Goal: Transaction & Acquisition: Purchase product/service

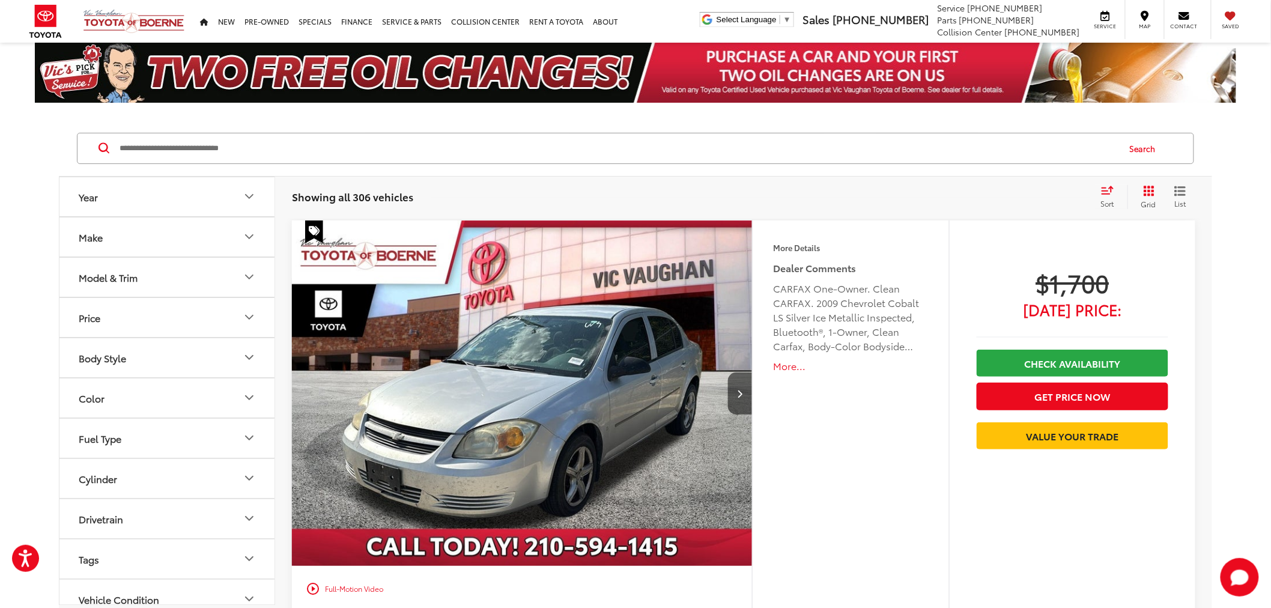
click at [221, 155] on input "Search by Make, Model, or Keyword" at bounding box center [618, 148] width 1000 height 29
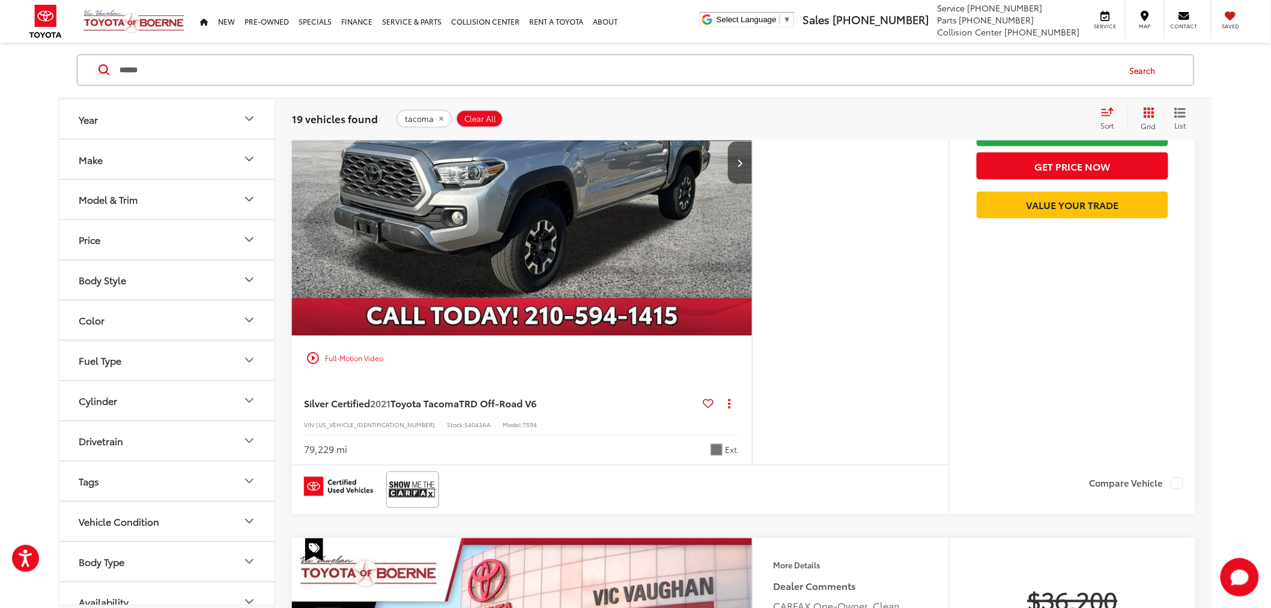
scroll to position [4739, 0]
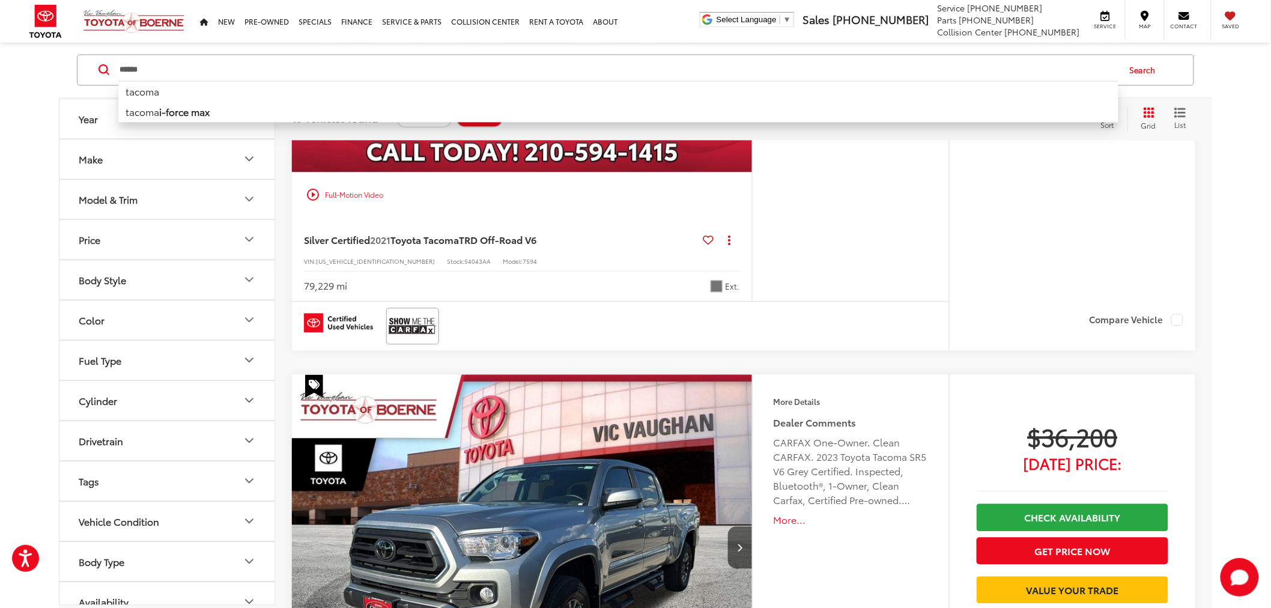
drag, startPoint x: 184, startPoint y: 70, endPoint x: 0, endPoint y: 98, distance: 186.6
type input "****"
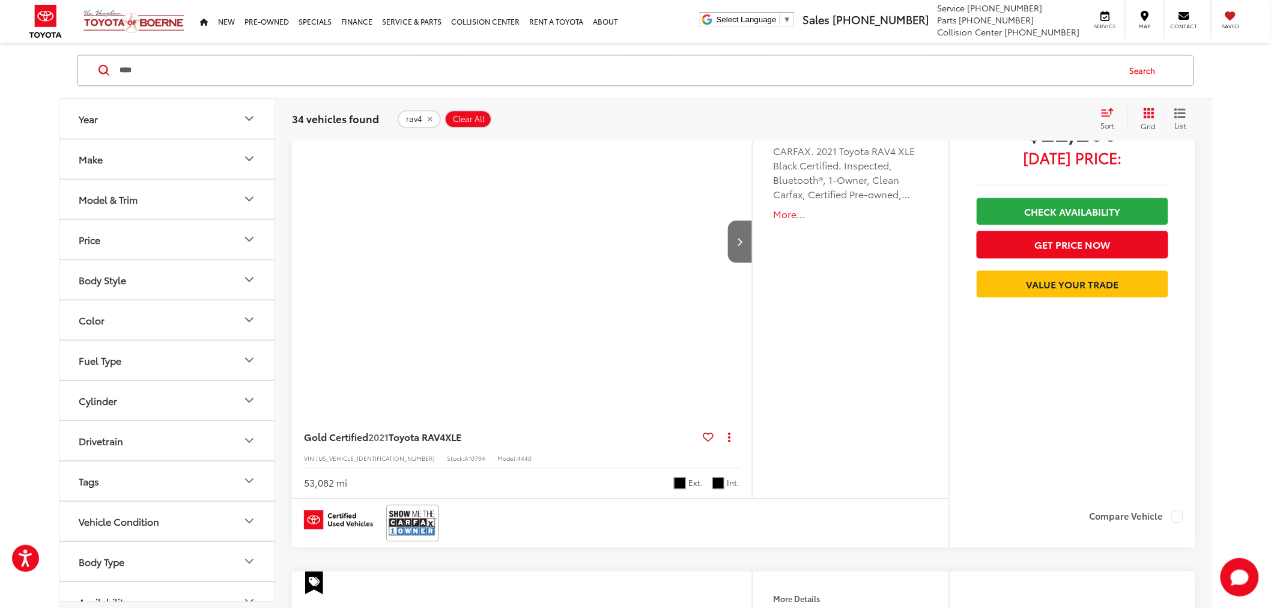
scroll to position [78, 0]
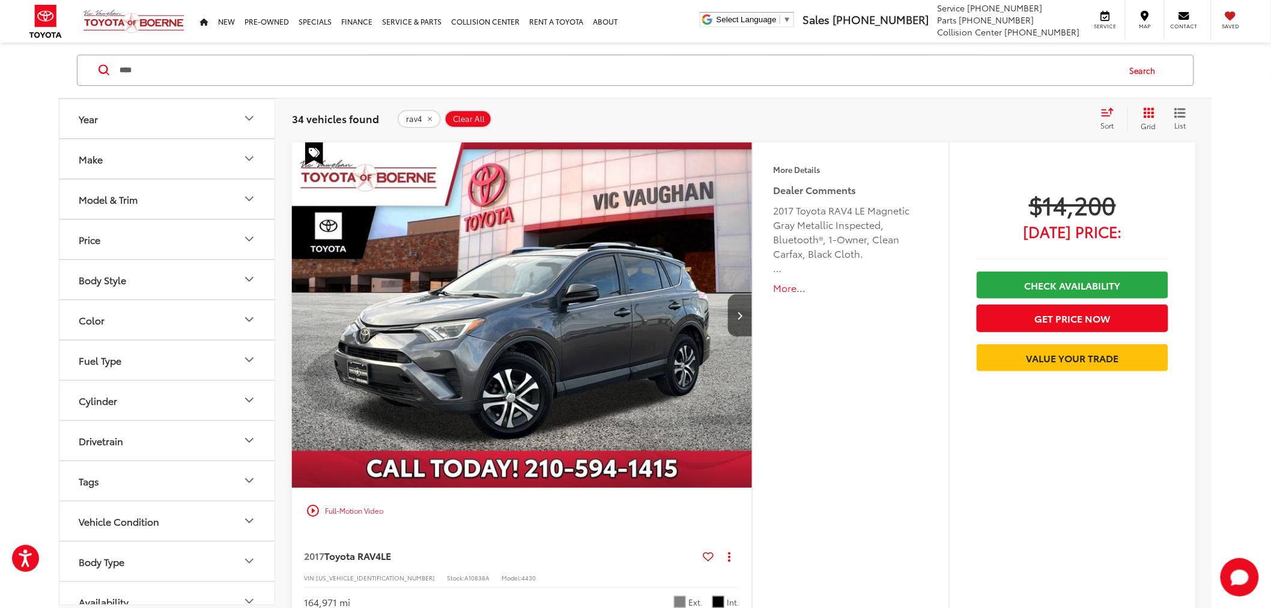
click at [798, 333] on div "More Details Comments Dealer Comments 2017 Toyota RAV4 LE Magnetic Gray Metalli…" at bounding box center [850, 379] width 197 height 475
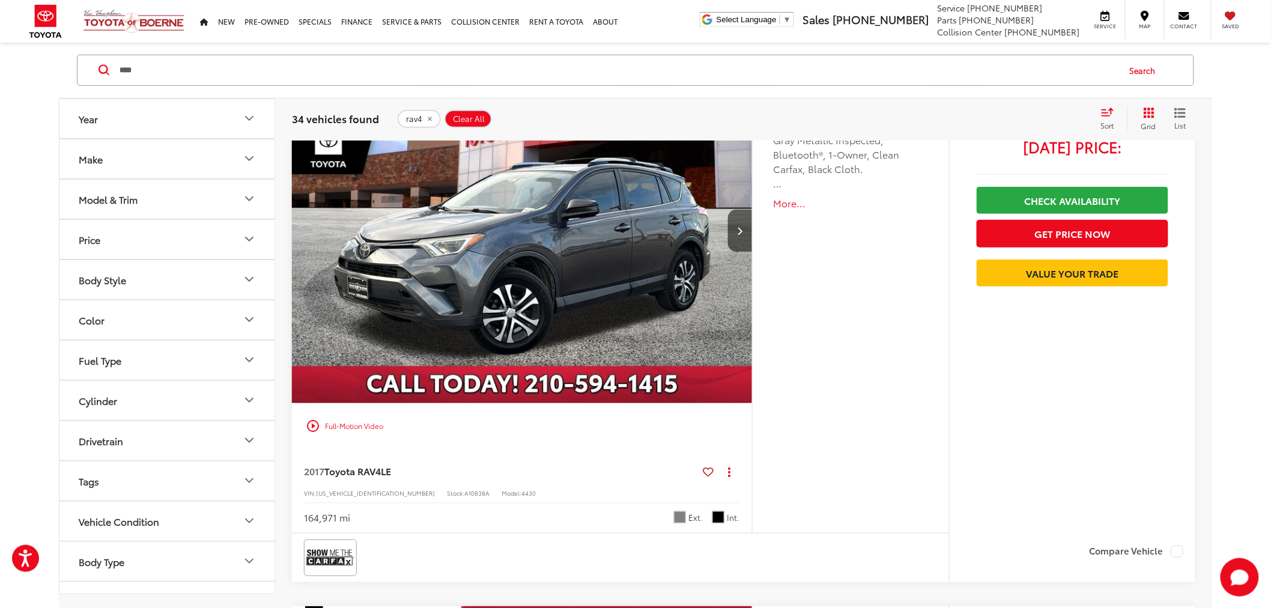
scroll to position [0, 0]
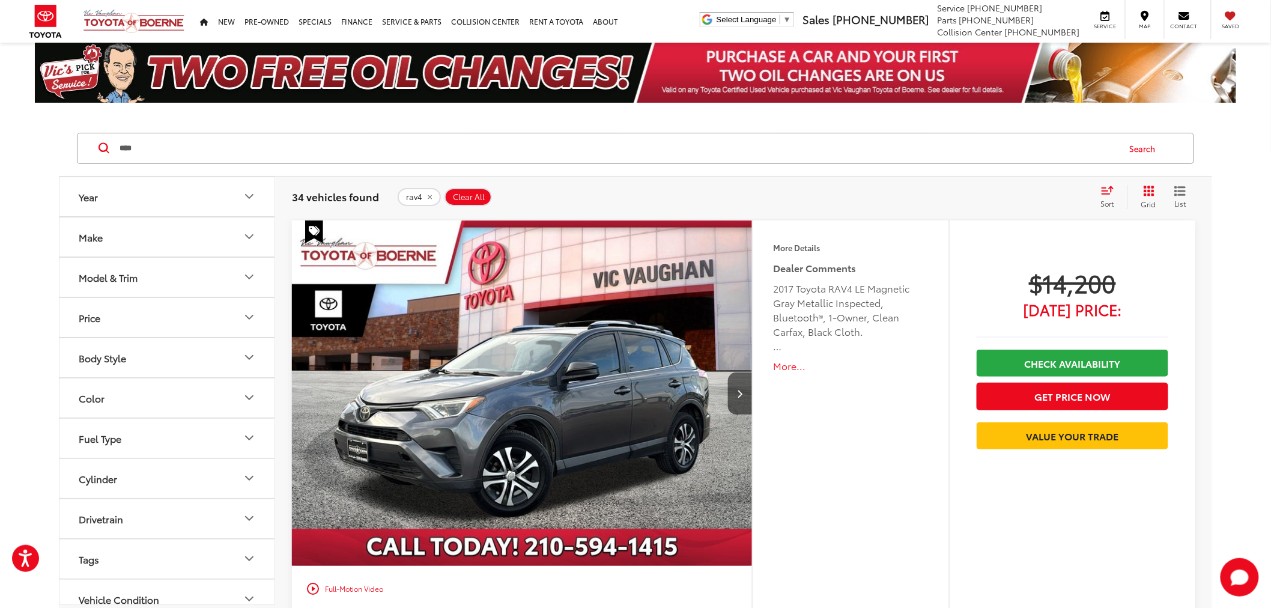
click at [139, 352] on button "Body Style" at bounding box center [167, 357] width 216 height 39
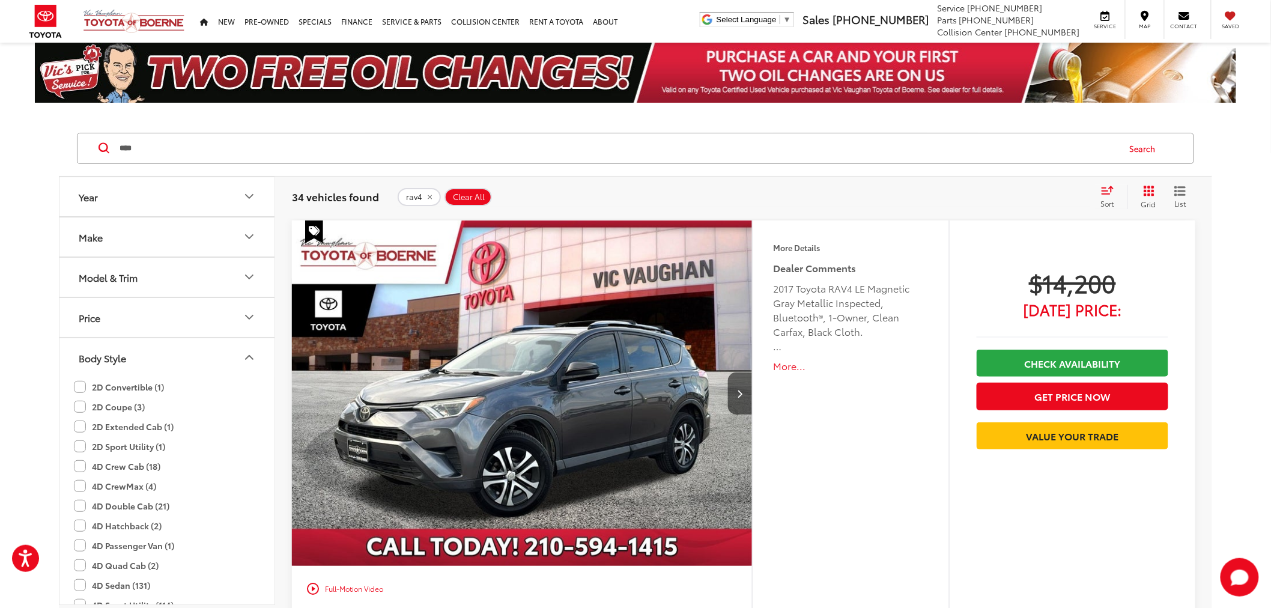
click at [140, 351] on button "Body Style" at bounding box center [167, 357] width 216 height 39
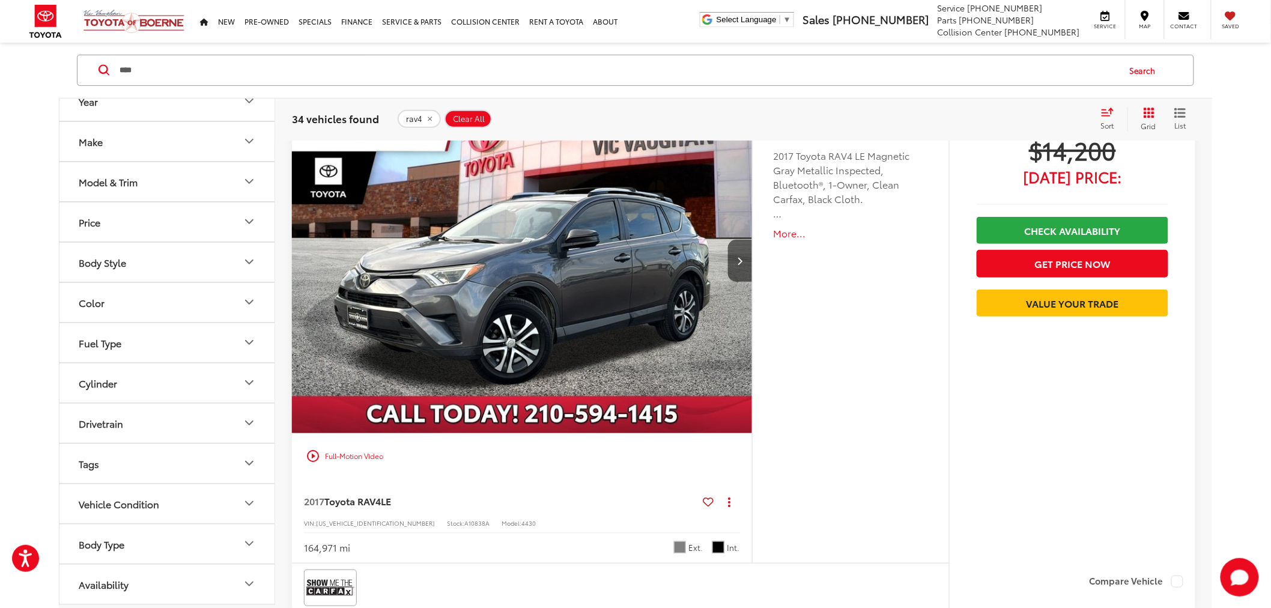
scroll to position [133, 0]
click at [189, 355] on button "Fuel Type" at bounding box center [167, 342] width 216 height 39
click at [189, 355] on button "Fuel Type" at bounding box center [167, 340] width 216 height 39
click at [174, 192] on button "Model & Trim" at bounding box center [167, 181] width 216 height 39
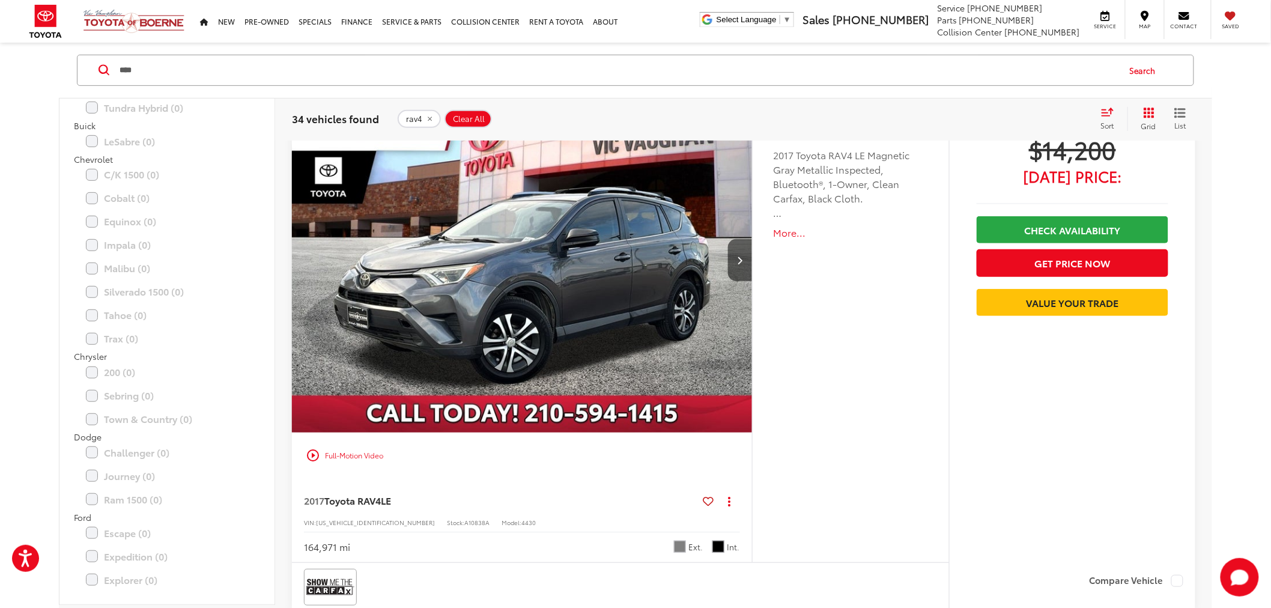
scroll to position [86, 0]
click at [118, 159] on label "RAV4 (34)" at bounding box center [167, 153] width 162 height 21
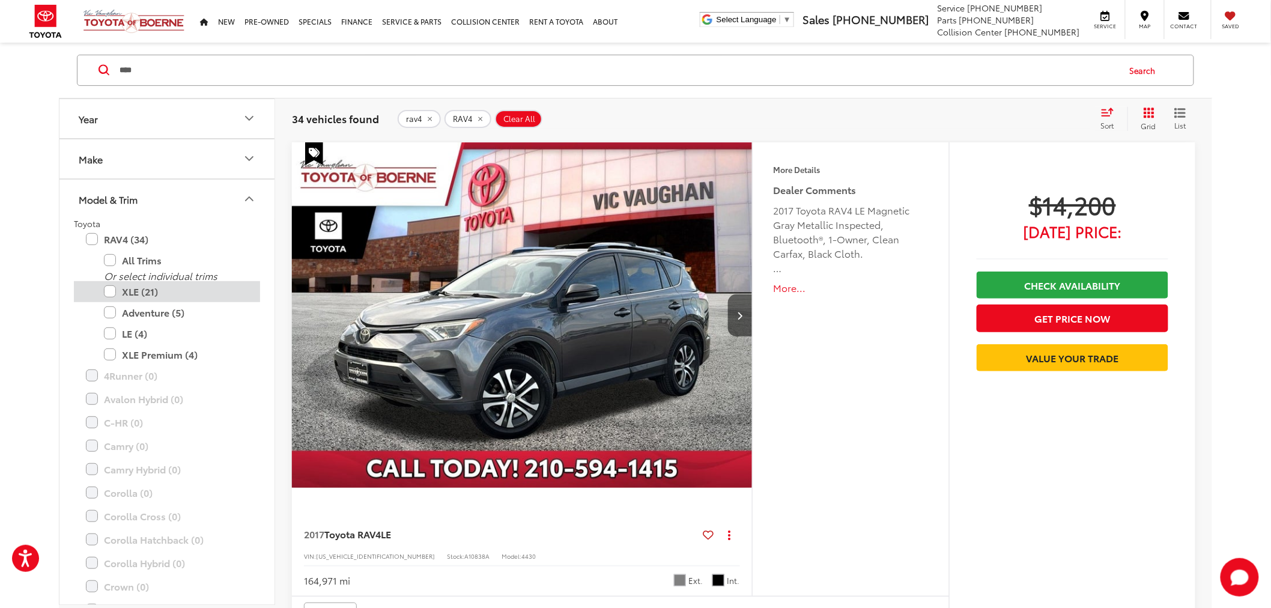
click at [149, 291] on label "XLE (21)" at bounding box center [176, 291] width 144 height 21
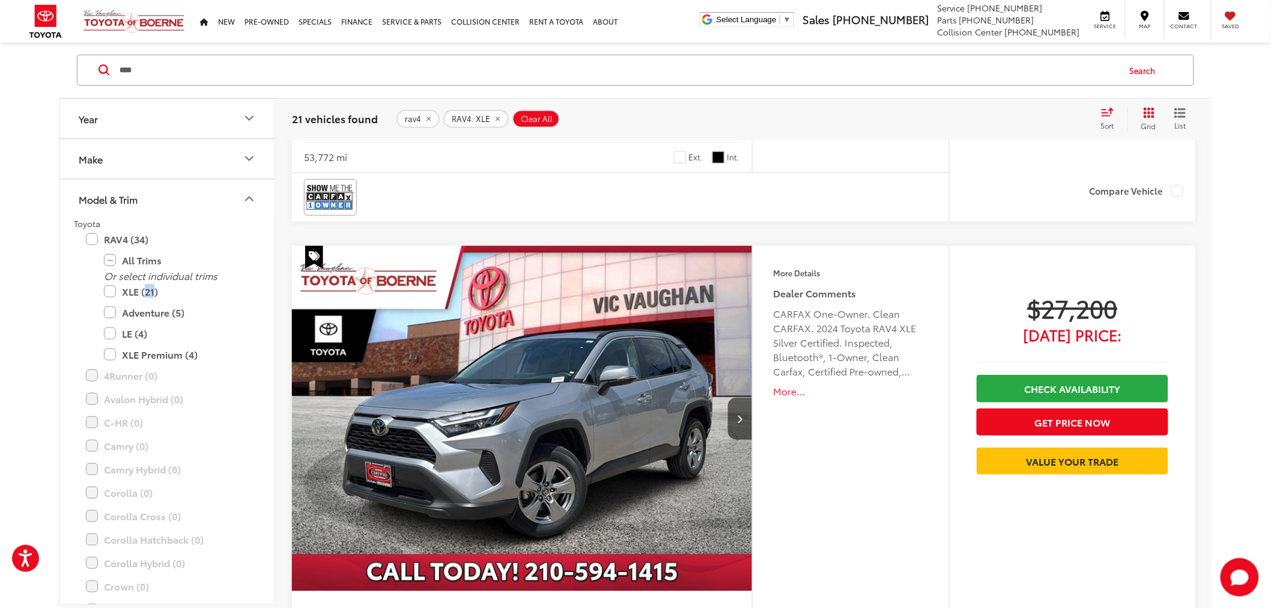
scroll to position [2347, 0]
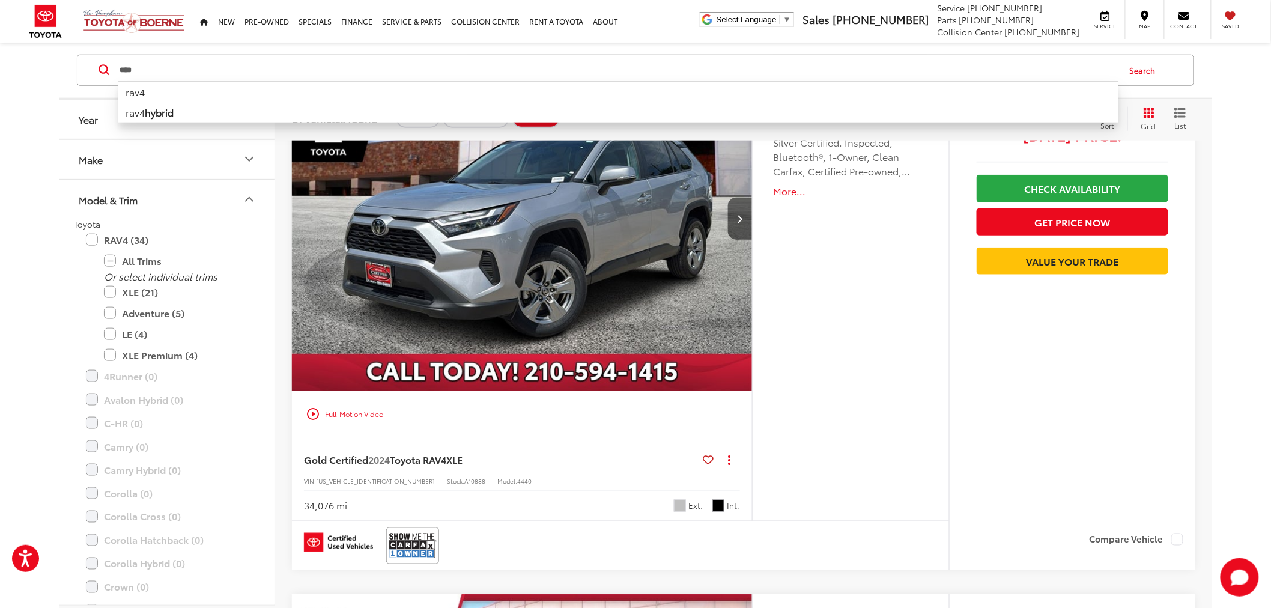
click at [192, 74] on input "****" at bounding box center [618, 70] width 1000 height 29
drag, startPoint x: 192, startPoint y: 74, endPoint x: 176, endPoint y: 74, distance: 16.2
click at [176, 74] on input "****" at bounding box center [618, 70] width 1000 height 29
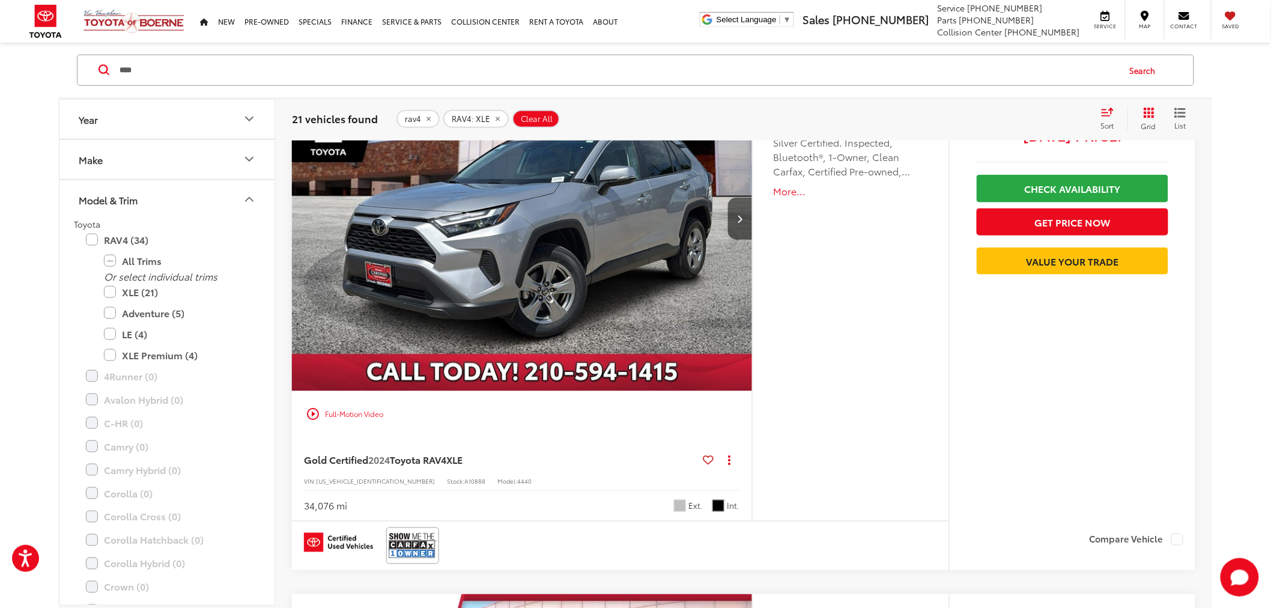
click at [789, 266] on div "More Details Comments Dealer Comments CARFAX One-Owner. Clean CARFAX. 2024 Toyo…" at bounding box center [850, 283] width 197 height 475
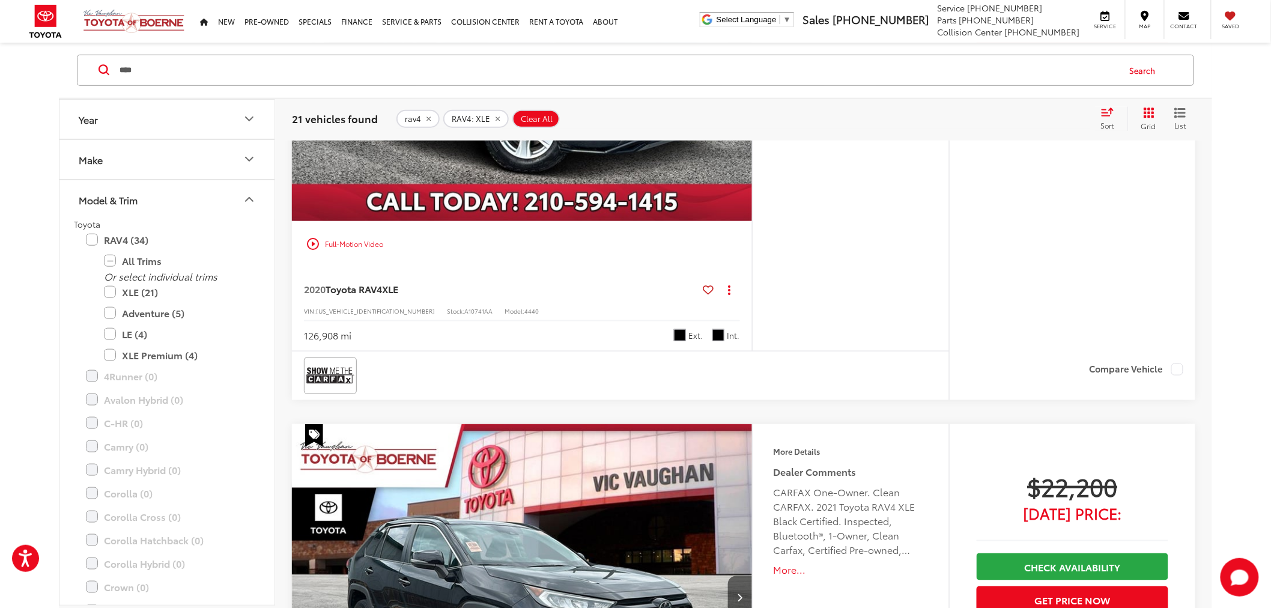
scroll to position [0, 0]
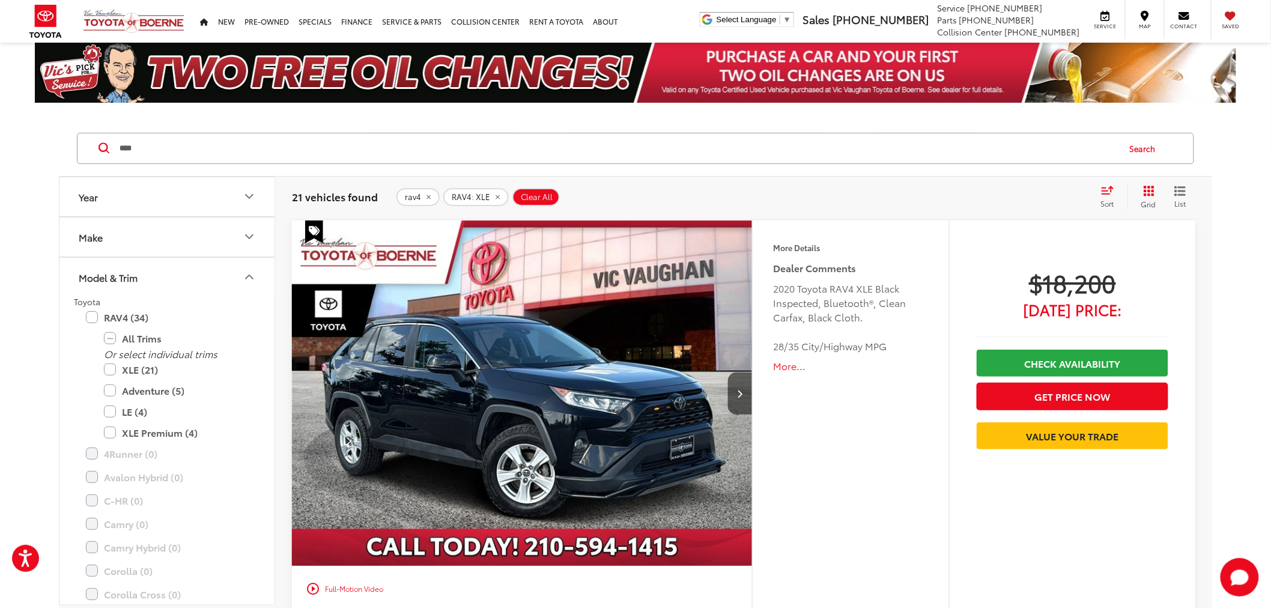
click at [235, 141] on input "****" at bounding box center [618, 148] width 1000 height 29
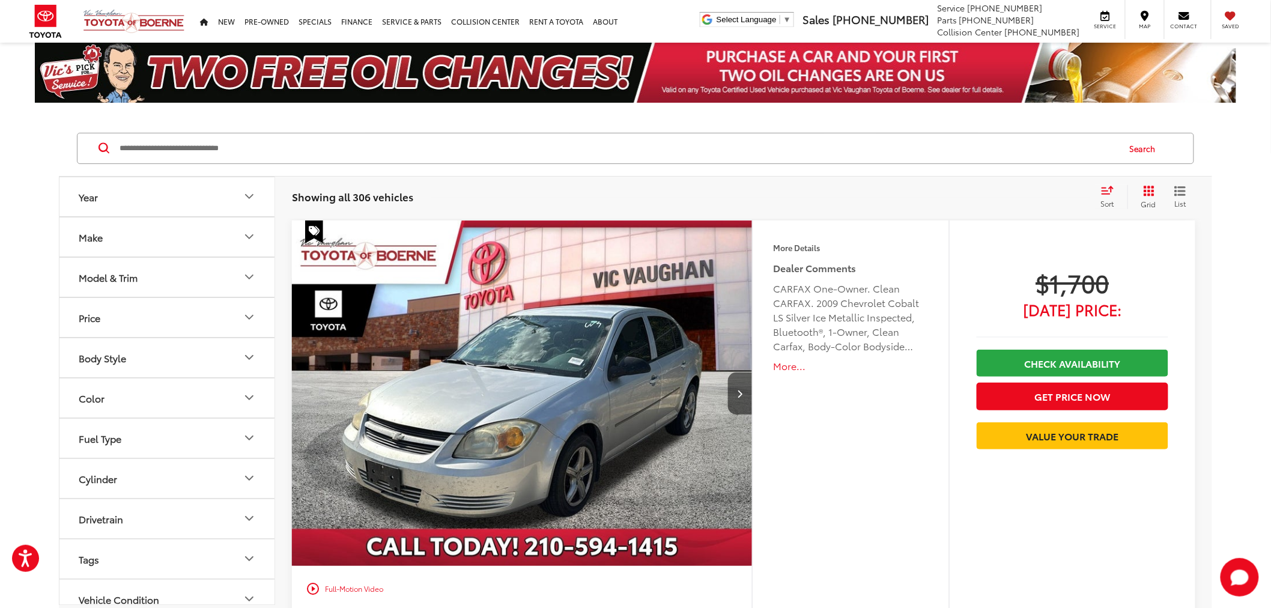
click at [320, 139] on input "Search by Make, Model, or Keyword" at bounding box center [618, 148] width 1000 height 29
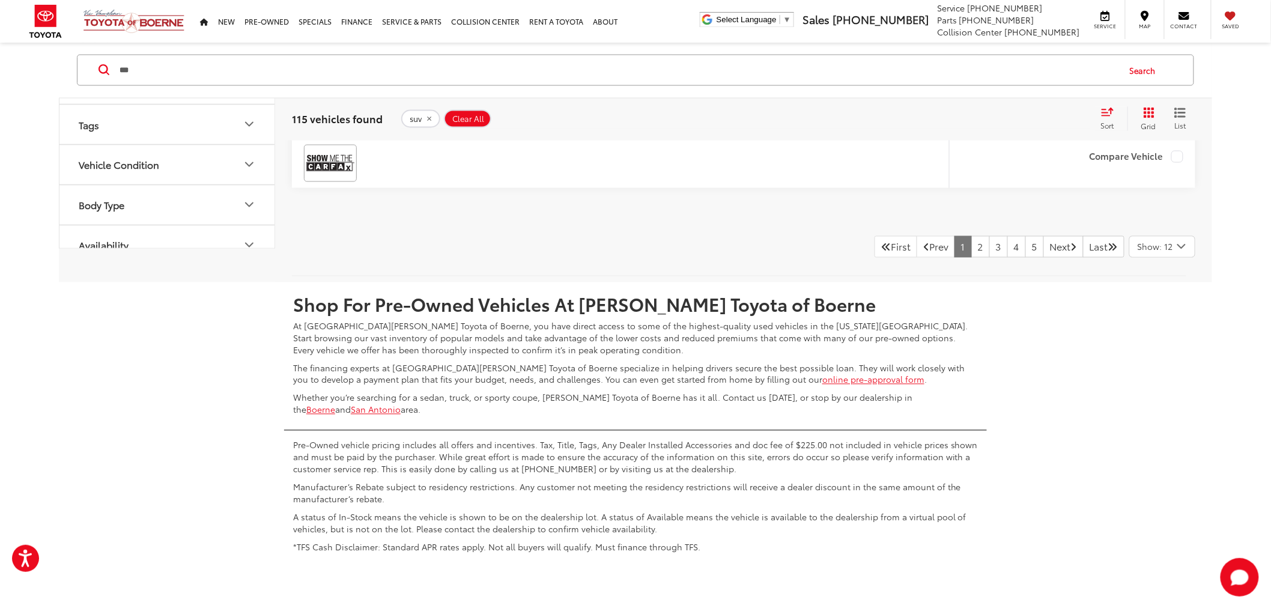
scroll to position [6597, 0]
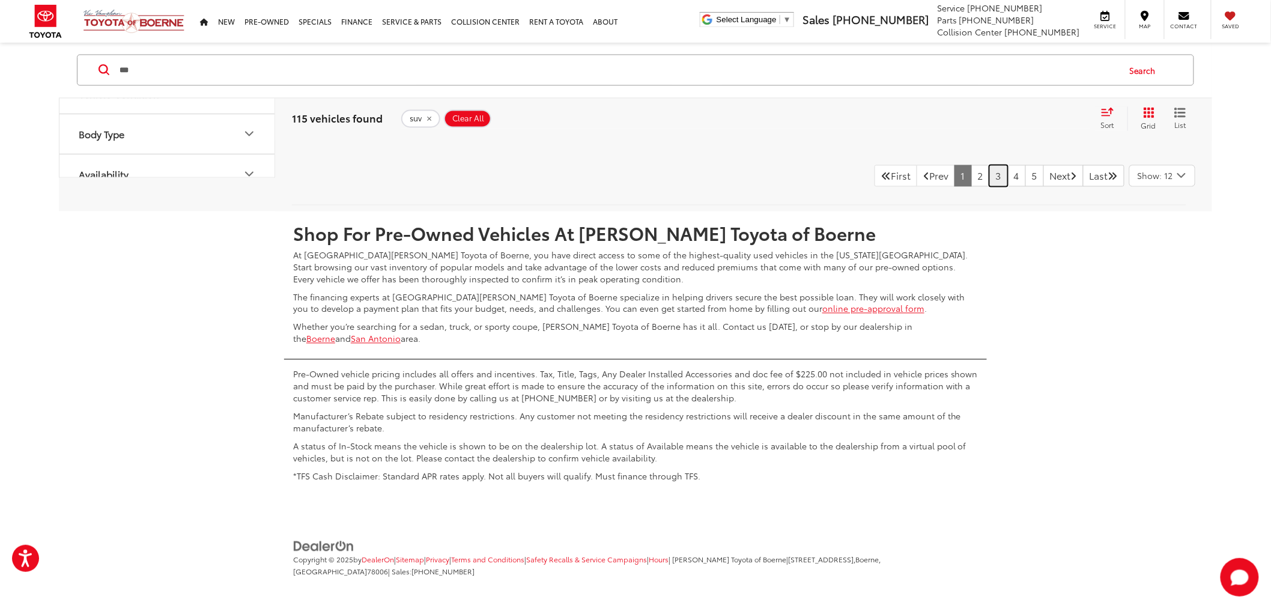
click at [990, 175] on link "3" at bounding box center [999, 176] width 19 height 22
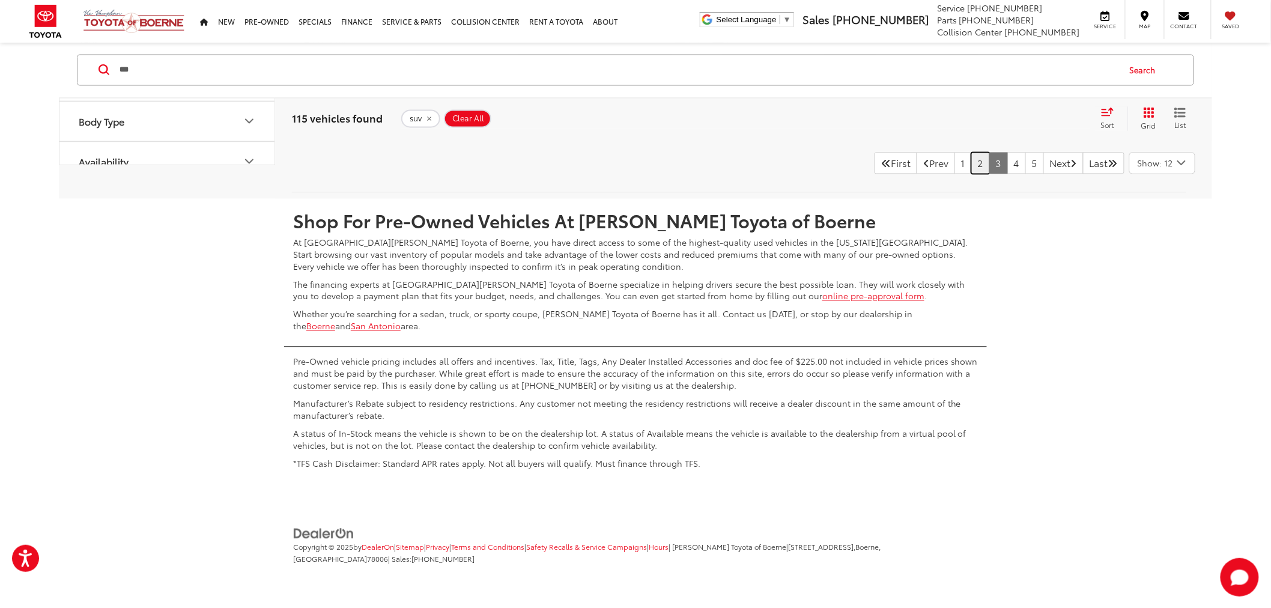
click at [971, 153] on link "2" at bounding box center [980, 164] width 19 height 22
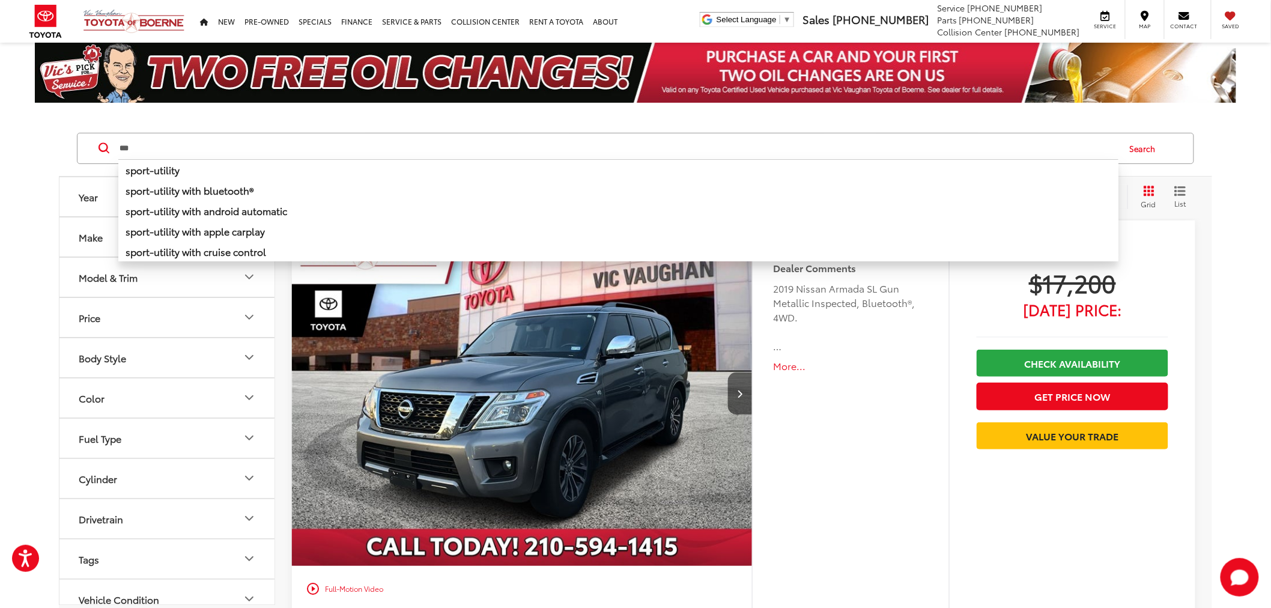
click at [214, 151] on input "***" at bounding box center [618, 148] width 1000 height 29
type input "*"
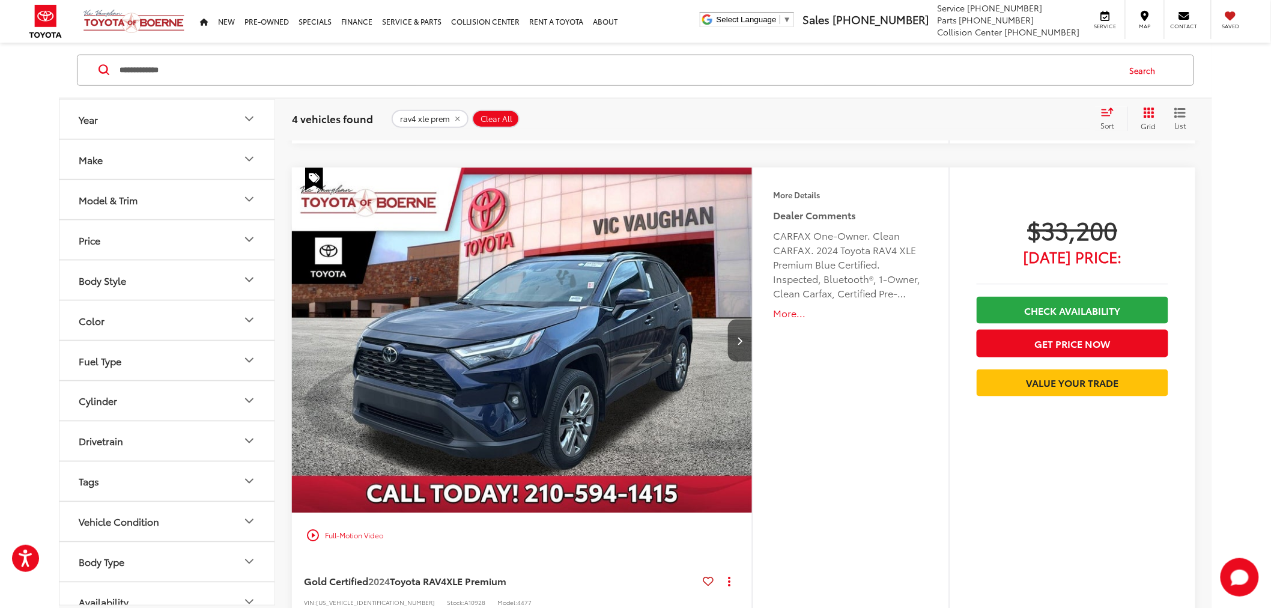
scroll to position [467, 0]
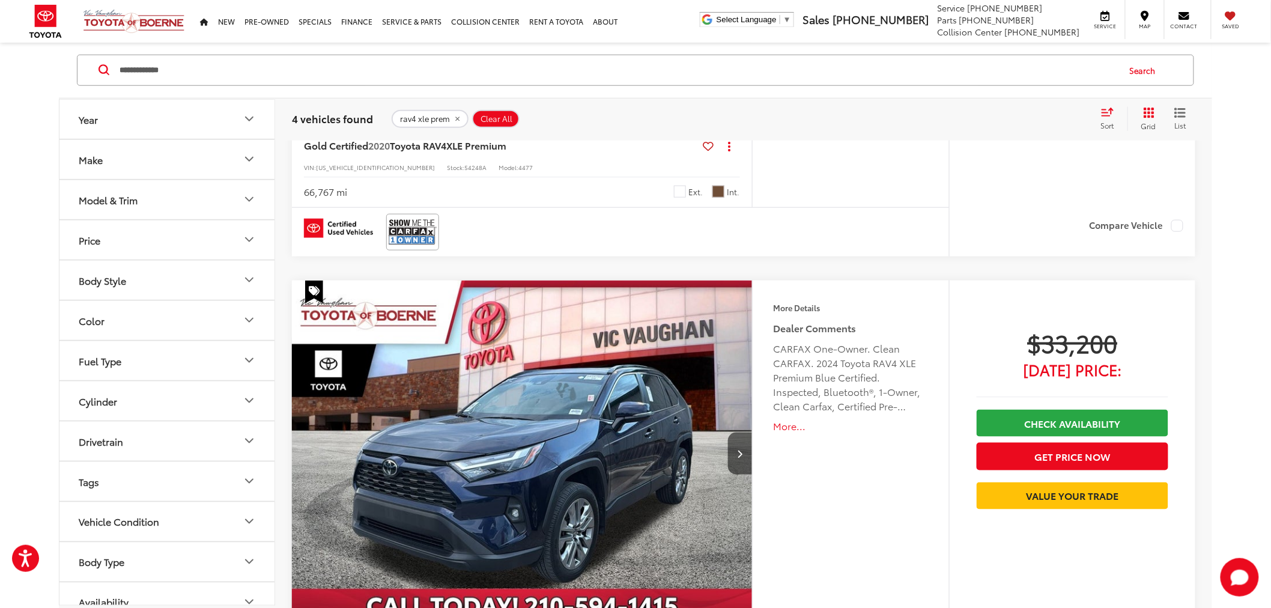
drag, startPoint x: 171, startPoint y: 68, endPoint x: 0, endPoint y: 100, distance: 173.5
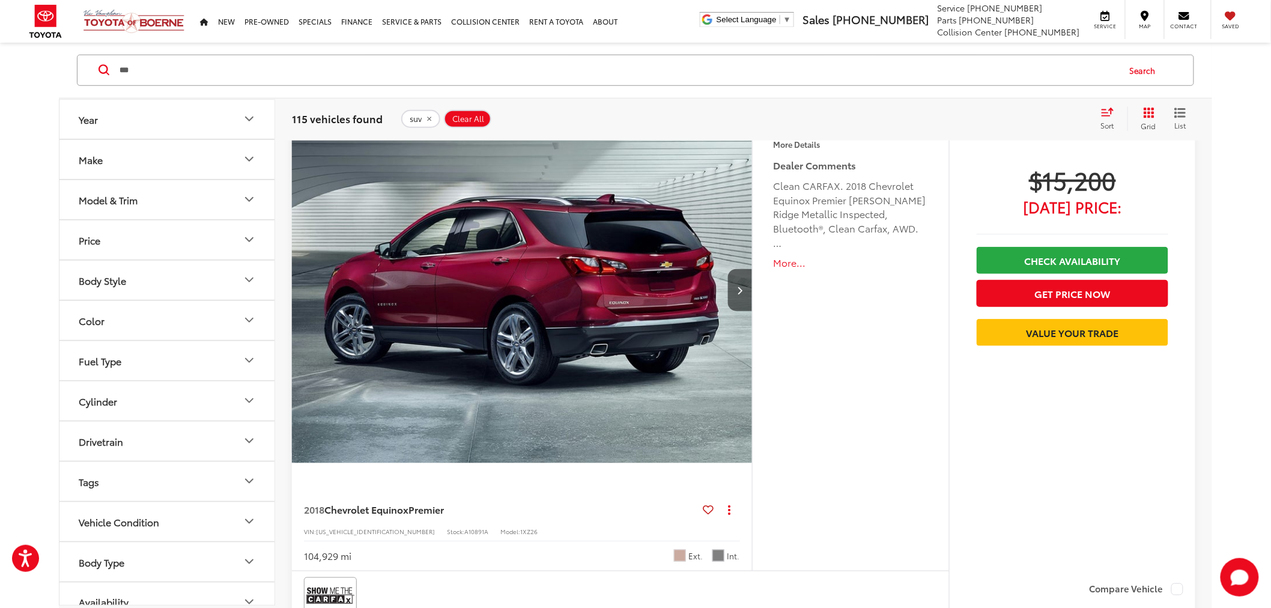
scroll to position [6153, 0]
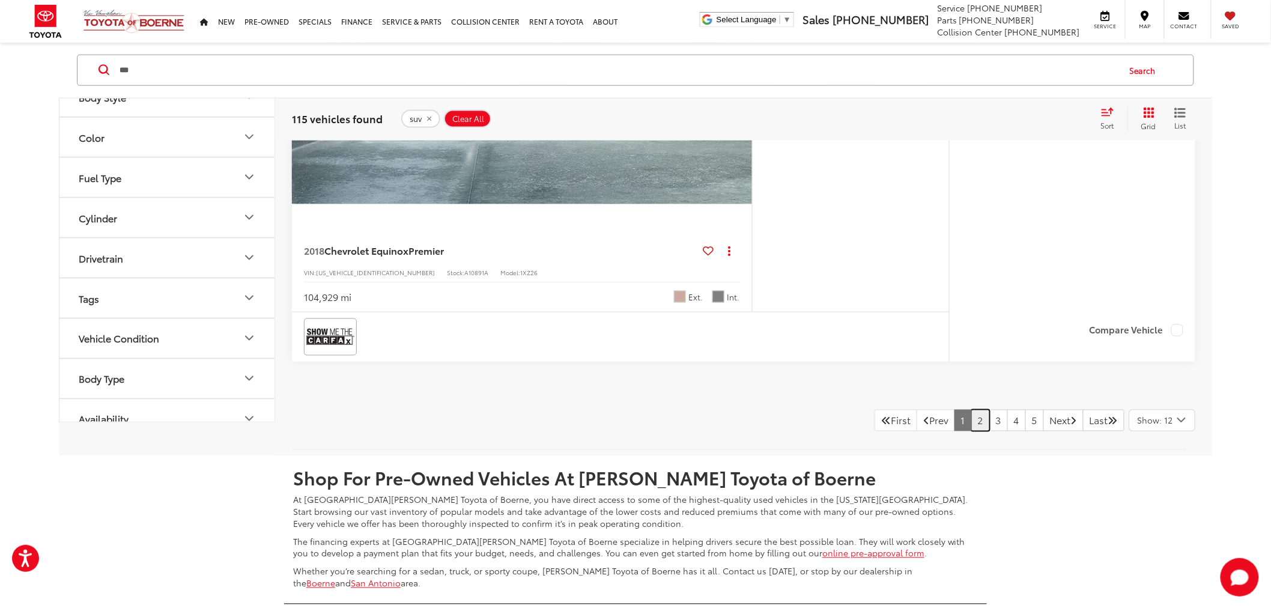
click at [971, 411] on link "2" at bounding box center [980, 421] width 19 height 22
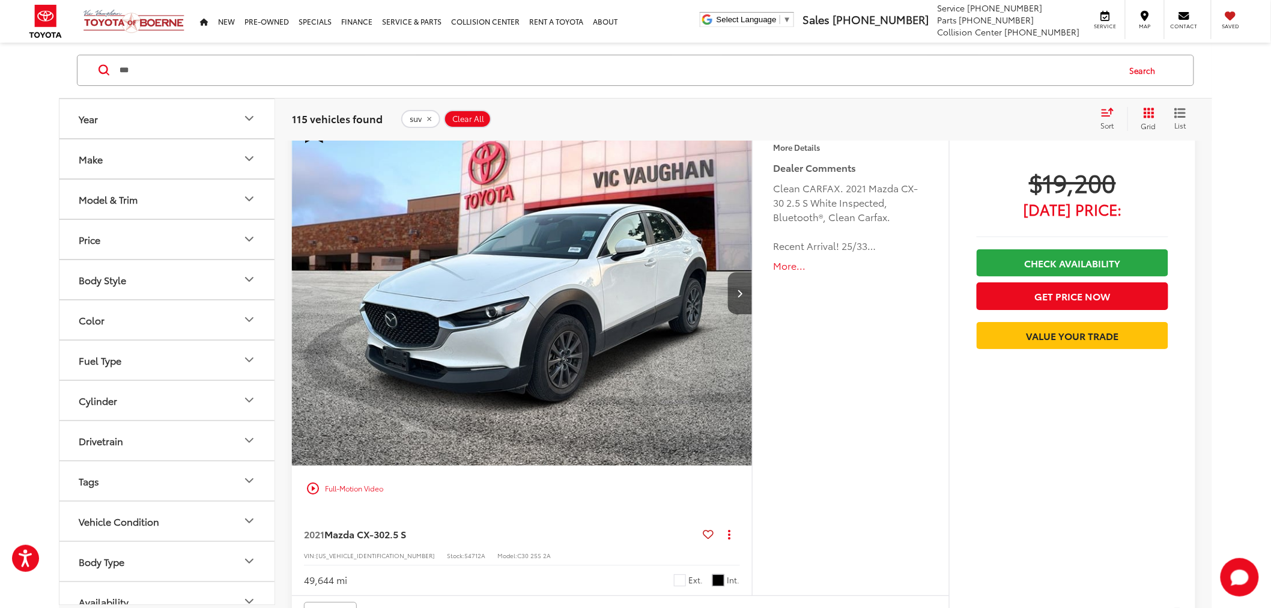
scroll to position [1747, 0]
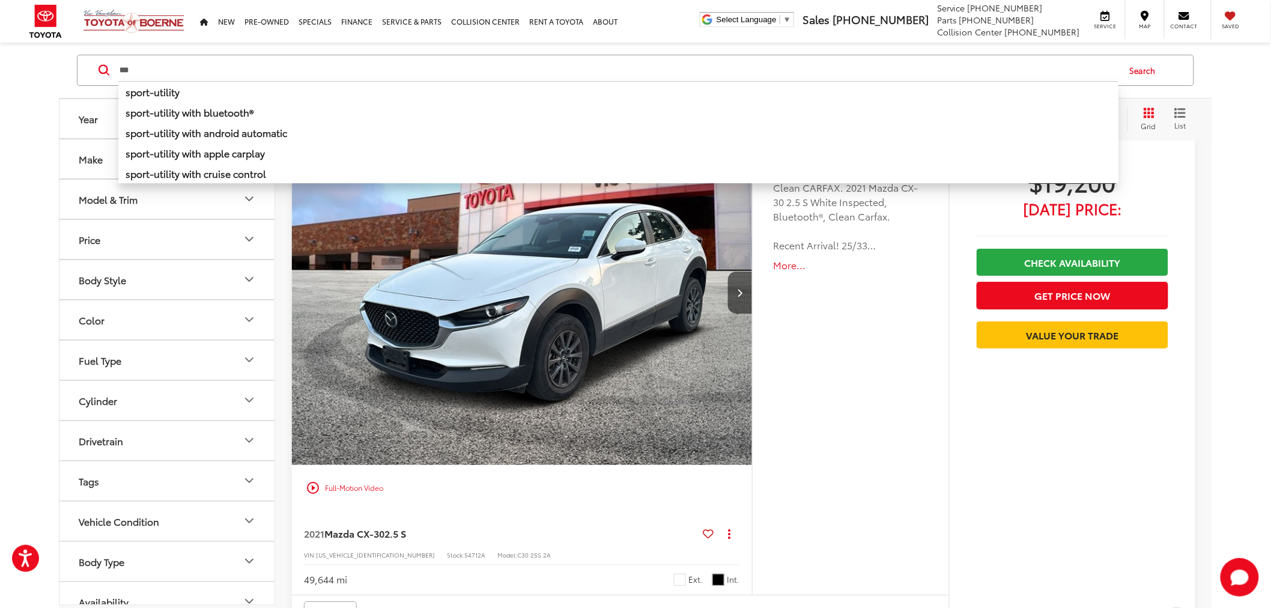
drag, startPoint x: 165, startPoint y: 66, endPoint x: 24, endPoint y: 82, distance: 142.1
type input "*****"
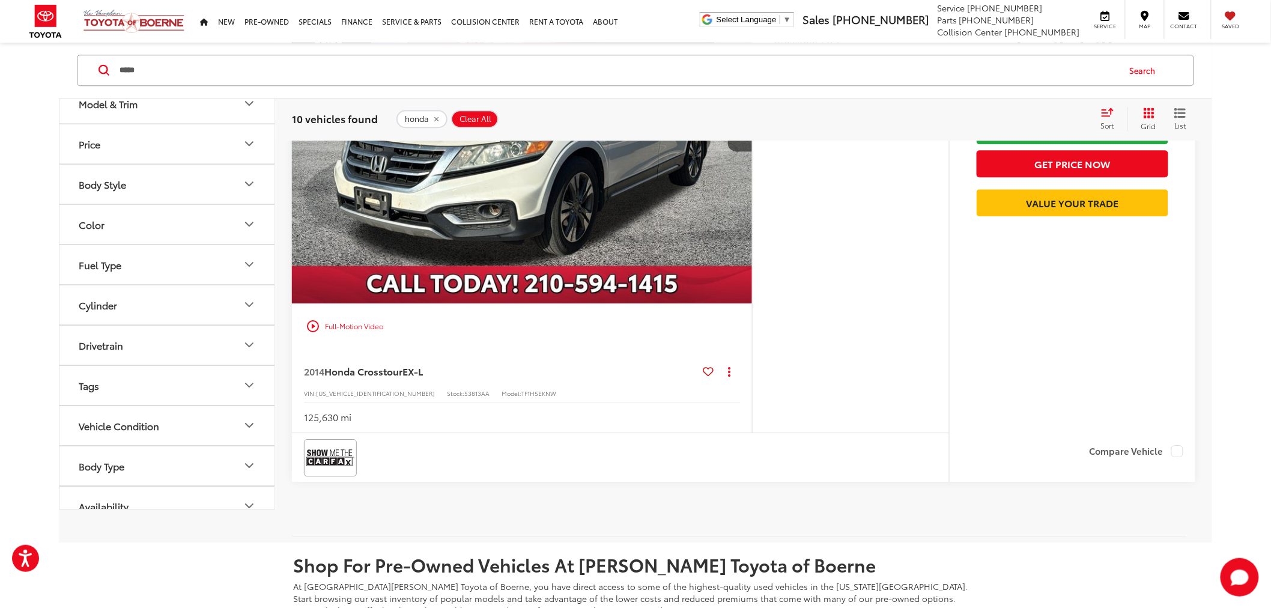
scroll to position [5285, 0]
